Goal: Information Seeking & Learning: Learn about a topic

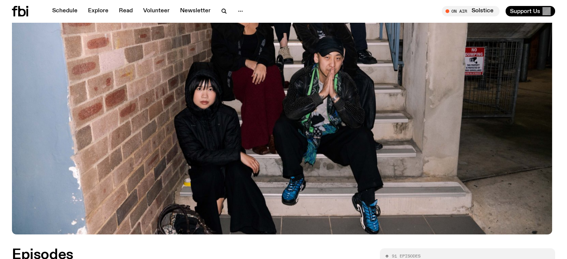
scroll to position [153, 0]
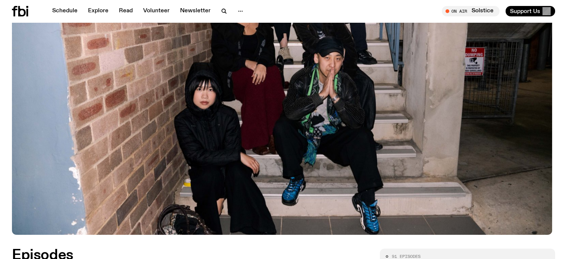
click at [25, 13] on icon at bounding box center [20, 11] width 16 height 10
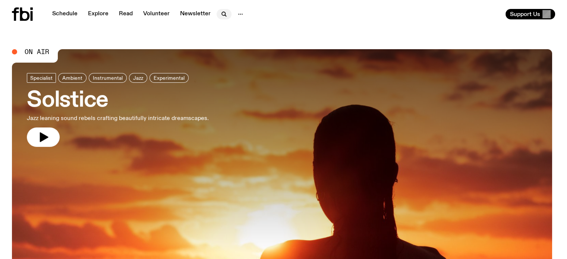
click at [222, 10] on icon "button" at bounding box center [224, 14] width 9 height 9
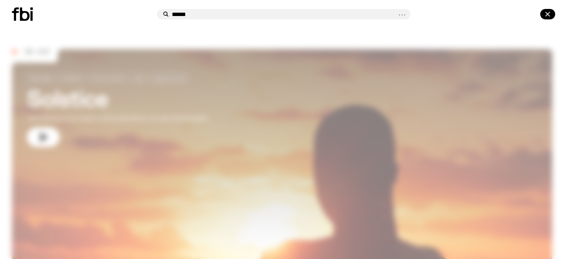
type input "******"
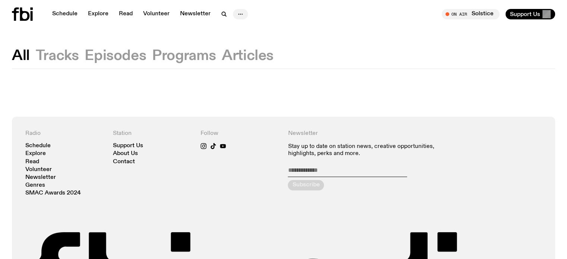
click at [243, 14] on icon "button" at bounding box center [240, 14] width 9 height 9
click at [220, 13] on icon "button" at bounding box center [224, 14] width 9 height 9
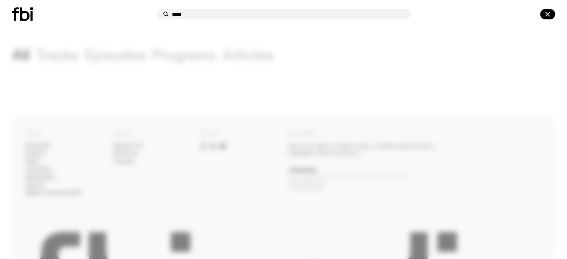
type input "****"
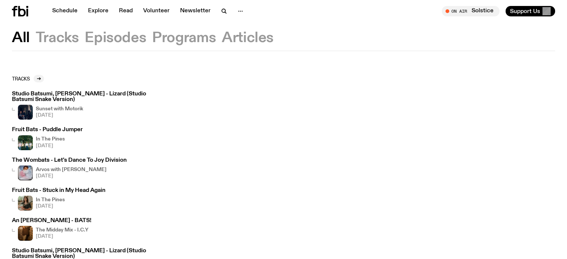
scroll to position [12, 0]
click at [225, 12] on icon "button" at bounding box center [225, 12] width 1 height 1
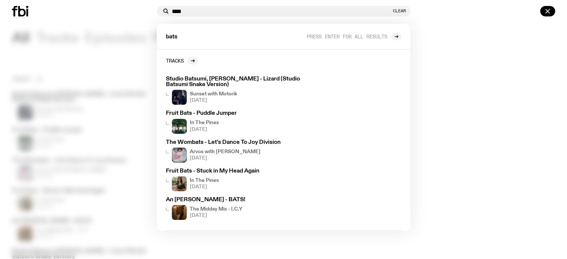
drag, startPoint x: 218, startPoint y: 13, endPoint x: 0, endPoint y: 24, distance: 218.2
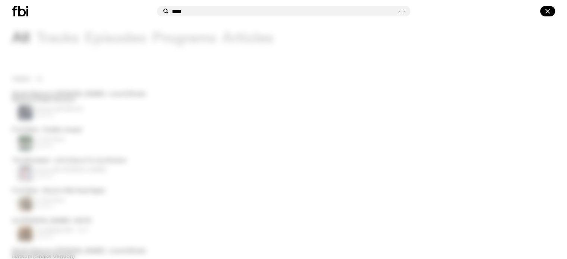
type input "****"
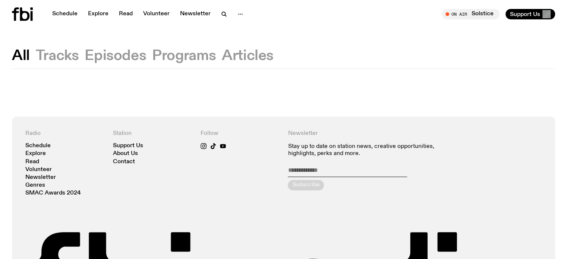
click at [67, 56] on button "Tracks" at bounding box center [57, 55] width 43 height 13
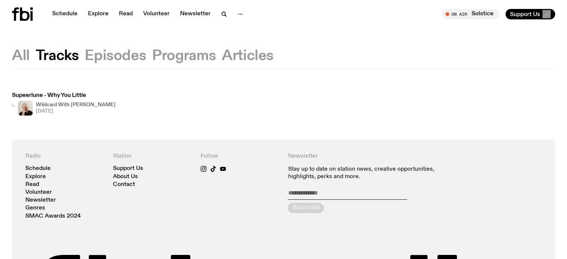
click at [15, 56] on button "All" at bounding box center [21, 55] width 18 height 13
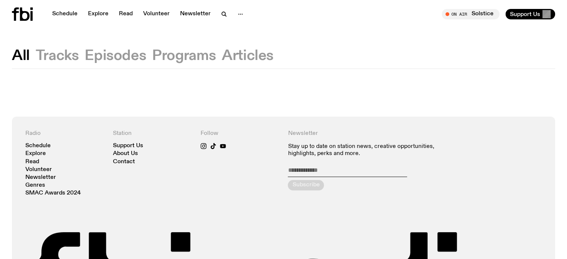
click at [109, 51] on button "Episodes" at bounding box center [116, 55] width 62 height 13
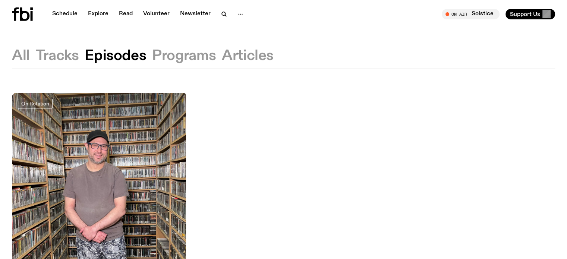
click at [170, 56] on button "Programs" at bounding box center [184, 55] width 64 height 13
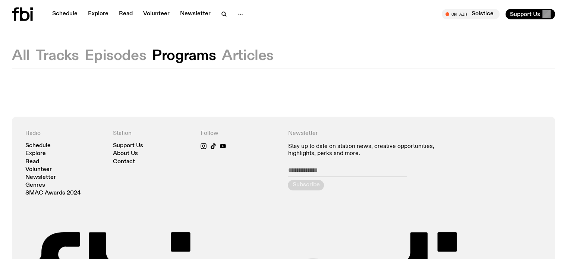
click at [261, 58] on button "Articles" at bounding box center [248, 55] width 52 height 13
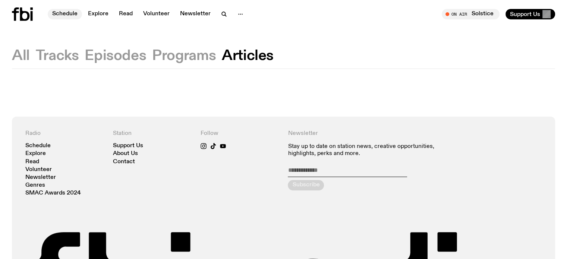
click at [63, 11] on link "Schedule" at bounding box center [65, 14] width 34 height 10
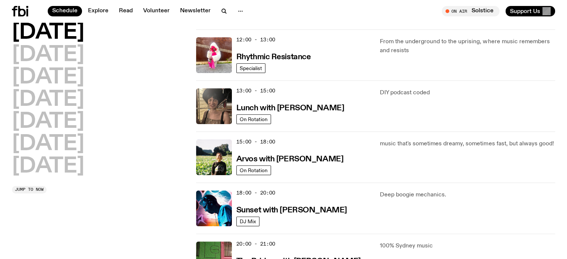
scroll to position [170, 0]
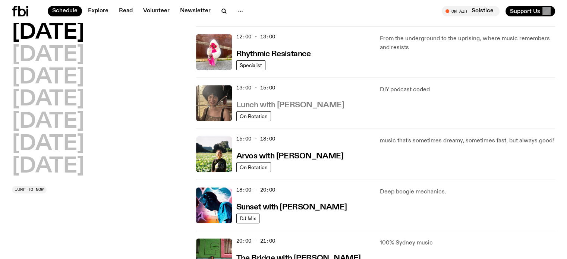
click at [290, 106] on h3 "Lunch with [PERSON_NAME]" at bounding box center [291, 105] width 108 height 8
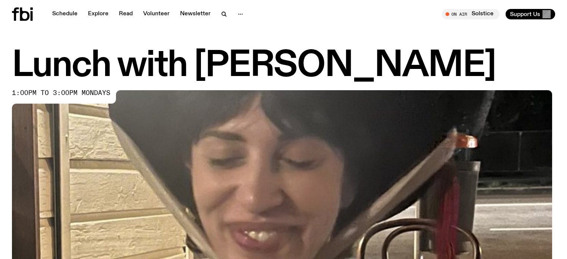
click at [290, 106] on img at bounding box center [284, 243] width 544 height 306
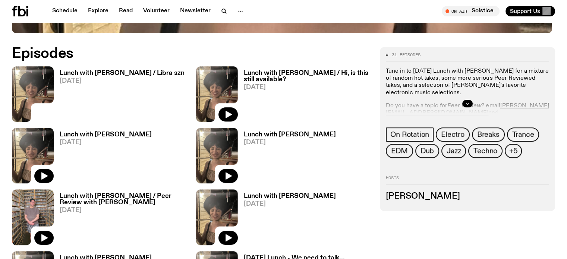
scroll to position [351, 0]
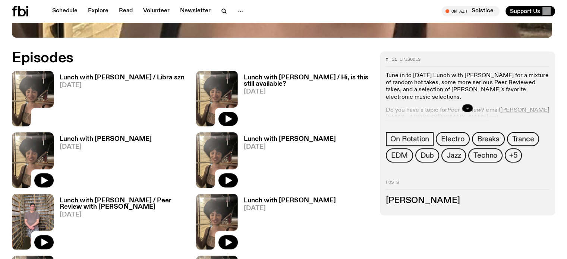
click at [44, 99] on img at bounding box center [33, 99] width 42 height 56
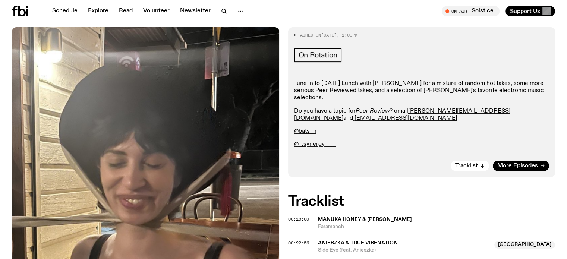
scroll to position [131, 0]
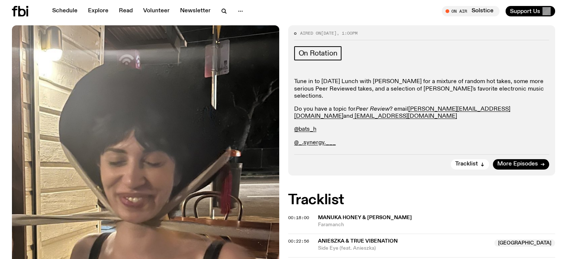
click at [331, 215] on span "Manuka Honey & [PERSON_NAME]" at bounding box center [365, 217] width 94 height 5
click at [325, 53] on span "On Rotation" at bounding box center [318, 53] width 39 height 8
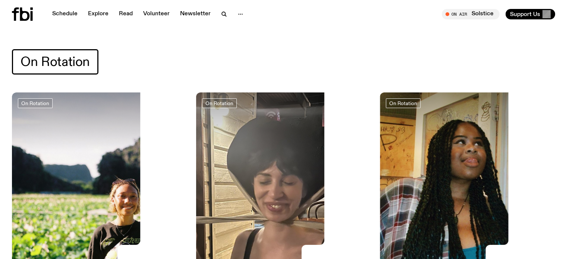
click at [245, 153] on img at bounding box center [283, 210] width 175 height 234
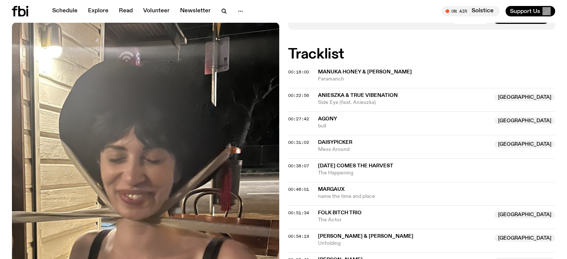
scroll to position [278, 0]
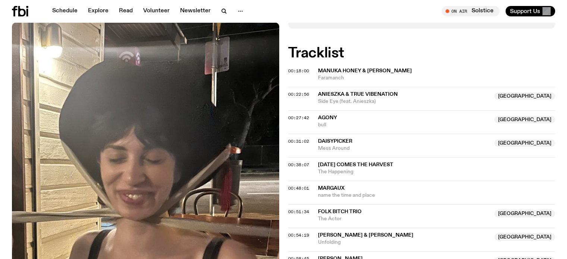
click at [340, 122] on span "bull" at bounding box center [404, 125] width 172 height 7
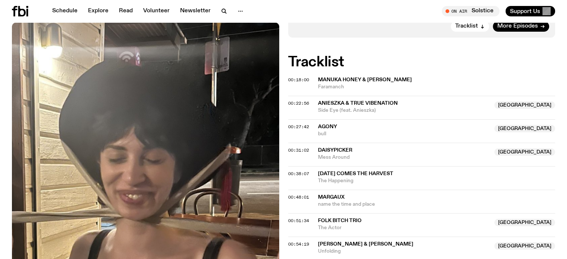
scroll to position [257, 0]
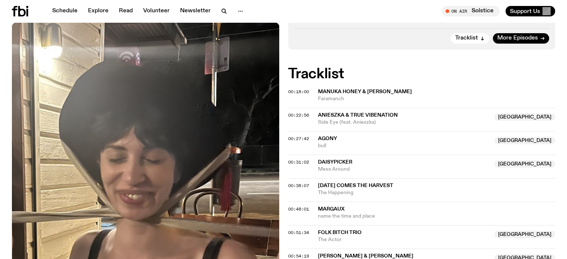
click at [227, 114] on img at bounding box center [146, 200] width 268 height 356
